Goal: Information Seeking & Learning: Learn about a topic

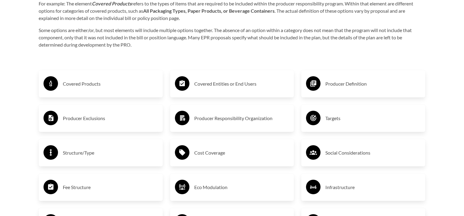
scroll to position [1043, 0]
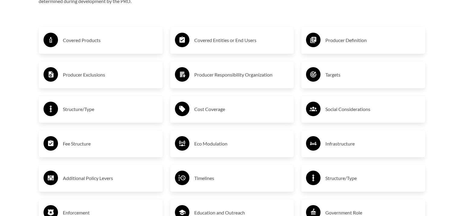
click at [219, 77] on h3 "Producer Responsibility Organization" at bounding box center [241, 75] width 95 height 10
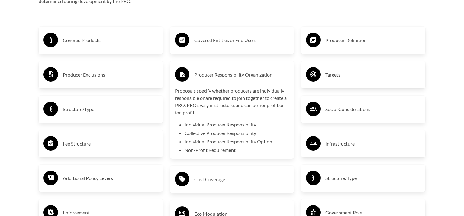
click at [91, 39] on h3 "Covered Products" at bounding box center [110, 40] width 95 height 10
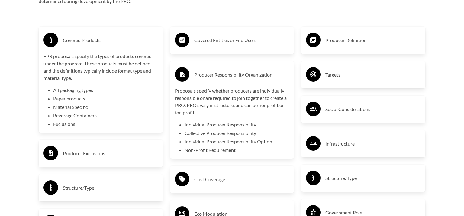
click at [199, 43] on h3 "Covered Entities or End Users" at bounding box center [241, 40] width 95 height 10
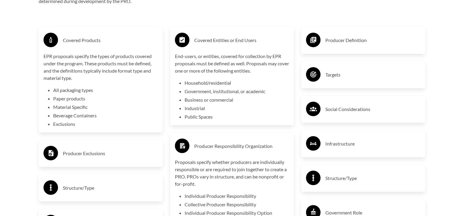
click at [331, 42] on h3 "Producer Definition" at bounding box center [372, 40] width 95 height 10
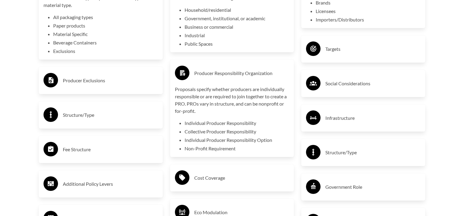
scroll to position [1120, 0]
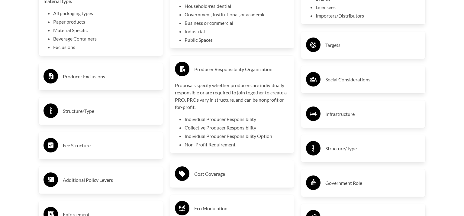
click at [324, 51] on div "Targets" at bounding box center [363, 45] width 114 height 18
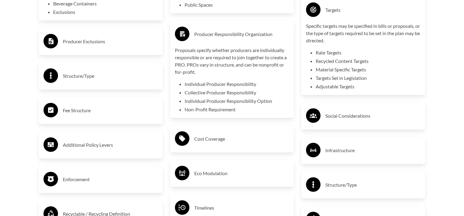
scroll to position [1170, 0]
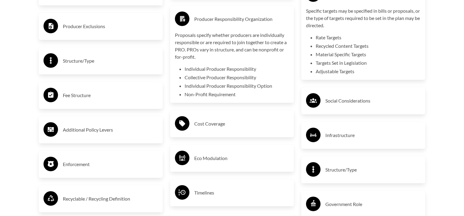
click at [120, 32] on div "Producer Exclusions" at bounding box center [100, 27] width 114 height 18
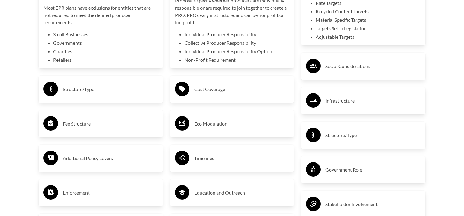
scroll to position [1223, 0]
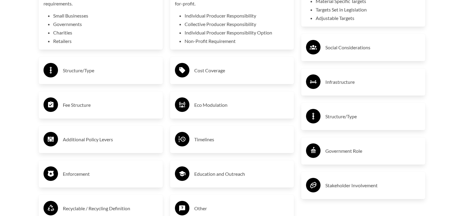
click at [110, 63] on div "Structure/Type" at bounding box center [100, 71] width 114 height 18
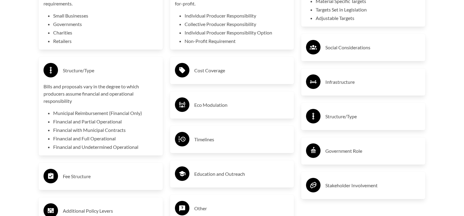
click at [337, 52] on h3 "Social Considerations" at bounding box center [372, 48] width 95 height 10
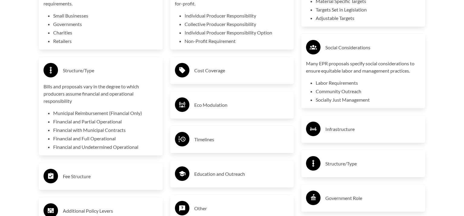
click at [260, 69] on h3 "Cost Coverage" at bounding box center [241, 71] width 95 height 10
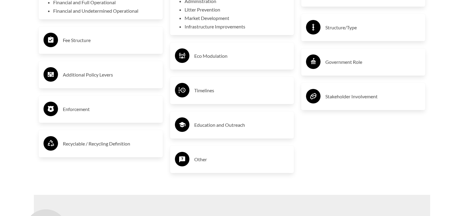
scroll to position [1363, 0]
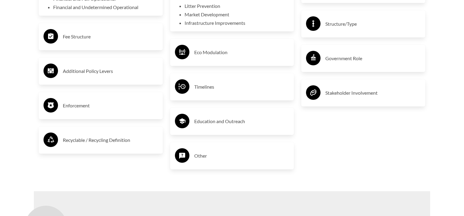
click at [105, 37] on h3 "Fee Structure" at bounding box center [110, 37] width 95 height 10
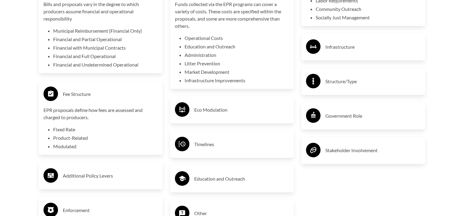
scroll to position [1303, 0]
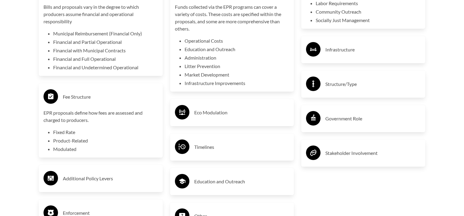
click at [324, 48] on div "Infrastructure" at bounding box center [363, 50] width 114 height 18
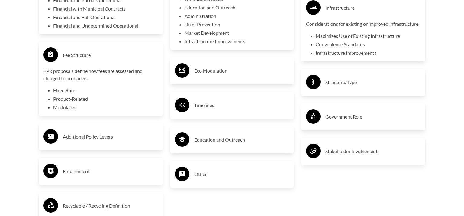
scroll to position [1355, 0]
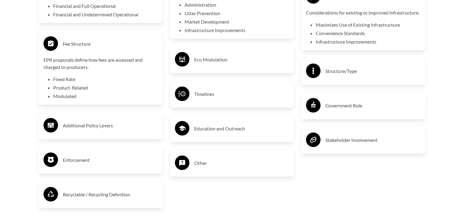
click at [235, 57] on h3 "Eco Modulation" at bounding box center [241, 60] width 95 height 10
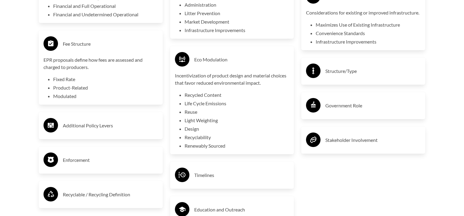
click at [338, 76] on h3 "Structure/Type" at bounding box center [372, 71] width 95 height 10
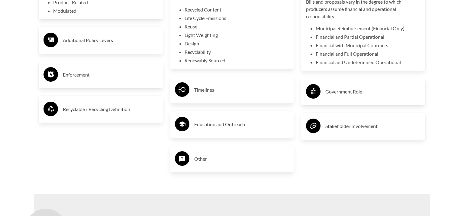
scroll to position [1445, 0]
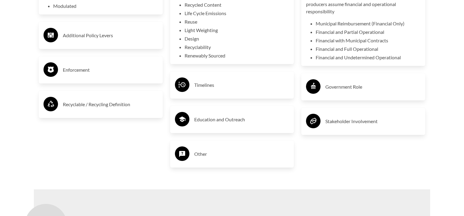
click at [101, 34] on h3 "Additional Policy Levers" at bounding box center [110, 35] width 95 height 10
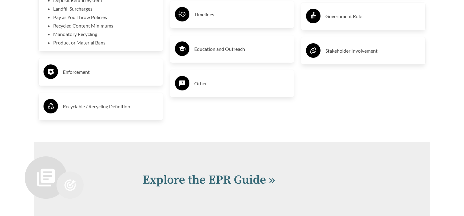
scroll to position [1516, 0]
click at [337, 25] on div "Government Role" at bounding box center [363, 16] width 114 height 18
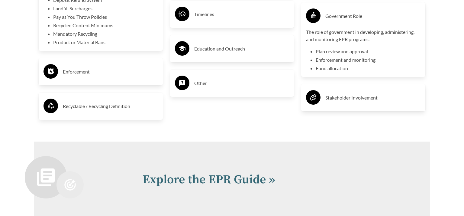
click at [219, 16] on h3 "Timelines" at bounding box center [241, 14] width 95 height 10
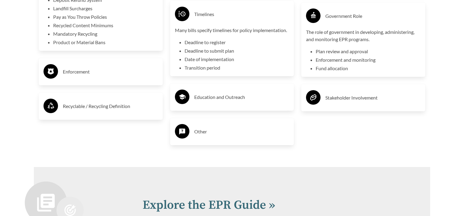
click at [135, 63] on div "Enforcement" at bounding box center [100, 72] width 114 height 18
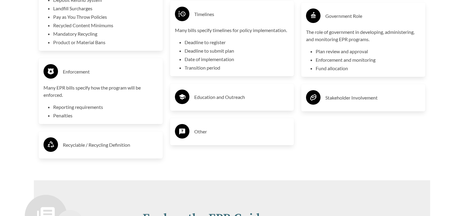
click at [241, 105] on div "Education and Outreach" at bounding box center [232, 97] width 114 height 18
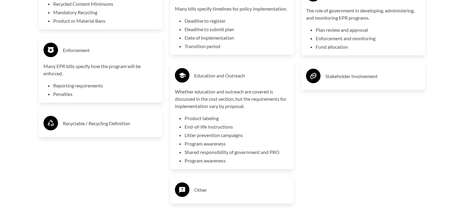
scroll to position [1546, 0]
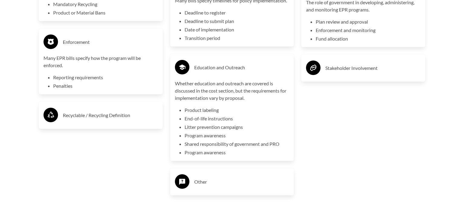
click at [129, 118] on h3 "Recyclable / Recycling Definition" at bounding box center [110, 115] width 95 height 10
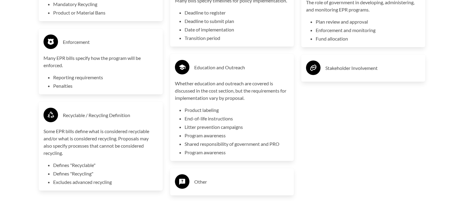
click at [330, 77] on div "Stakeholder Involvement" at bounding box center [363, 68] width 114 height 18
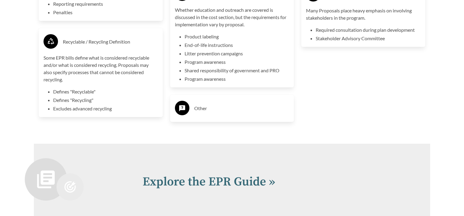
scroll to position [1621, 0]
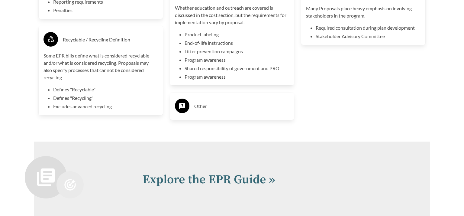
click at [206, 100] on div "Other" at bounding box center [232, 106] width 114 height 18
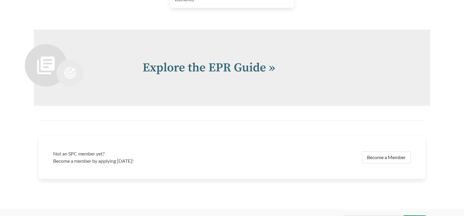
scroll to position [1760, 0]
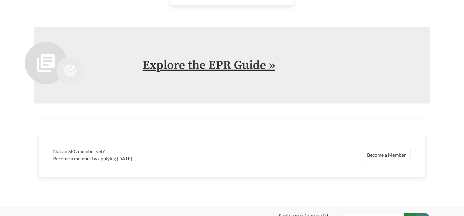
click at [221, 68] on link "Explore the EPR Guide »" at bounding box center [208, 65] width 133 height 15
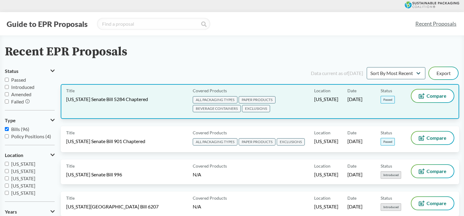
click at [145, 99] on span "[US_STATE] Senate Bill 5284 Chaptered" at bounding box center [107, 99] width 82 height 7
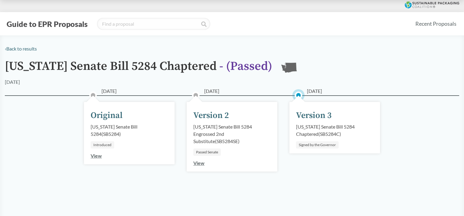
click at [310, 118] on div "Version 3" at bounding box center [314, 115] width 36 height 13
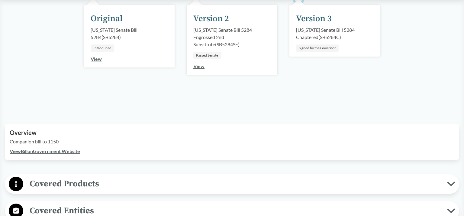
scroll to position [135, 0]
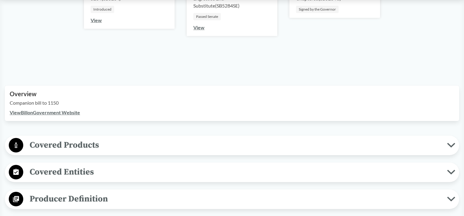
click at [93, 143] on span "Covered Products" at bounding box center [235, 145] width 424 height 14
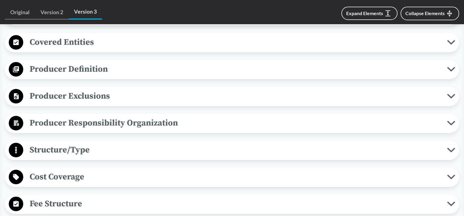
scroll to position [807, 0]
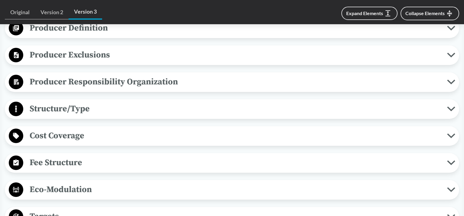
click at [165, 88] on span "Producer Responsibility Organization" at bounding box center [235, 82] width 424 height 14
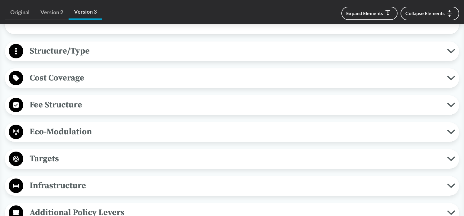
scroll to position [976, 0]
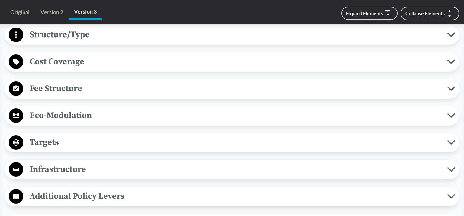
click at [140, 122] on span "Eco-Modulation" at bounding box center [235, 115] width 424 height 14
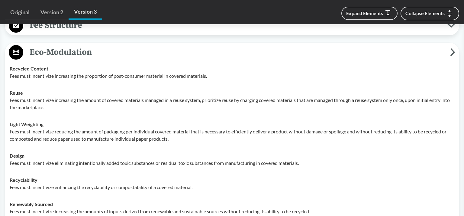
scroll to position [1041, 0]
